Goal: Find specific page/section: Find specific page/section

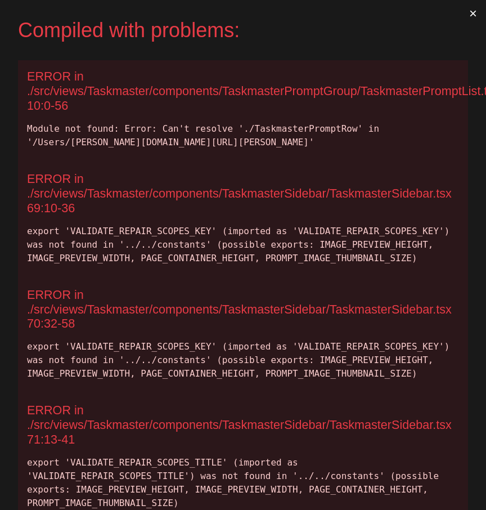
click at [166, 227] on div "export 'VALIDATE_REPAIR_SCOPES_KEY' (imported as 'VALIDATE_REPAIR_SCOPES_KEY') …" at bounding box center [243, 245] width 432 height 41
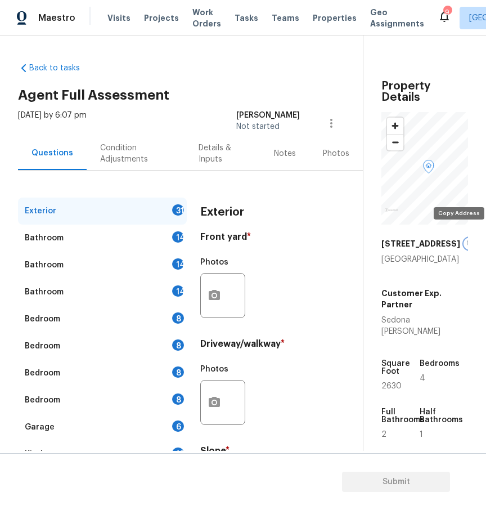
click at [467, 240] on icon "button" at bounding box center [470, 243] width 7 height 7
